Goal: Feedback & Contribution: Leave review/rating

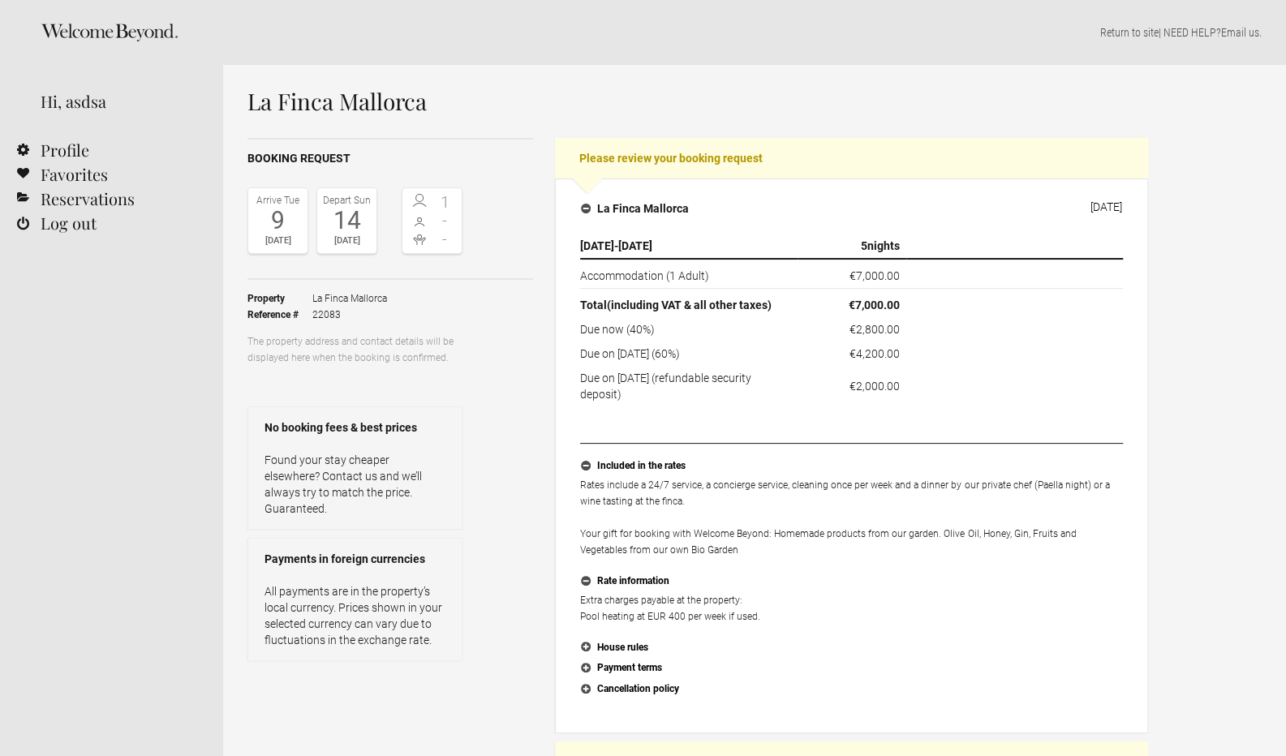
click at [446, 237] on span "-" at bounding box center [446, 239] width 26 height 16
click at [321, 209] on div "14" at bounding box center [346, 221] width 51 height 24
click at [275, 219] on div "9" at bounding box center [277, 221] width 51 height 24
